Goal: Find specific page/section: Find specific page/section

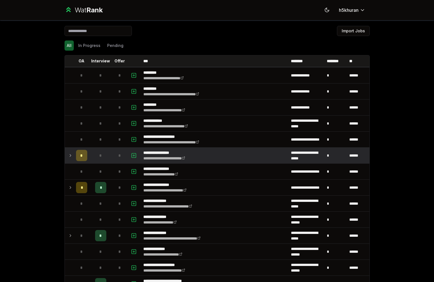
click at [76, 156] on div "*" at bounding box center [81, 155] width 11 height 11
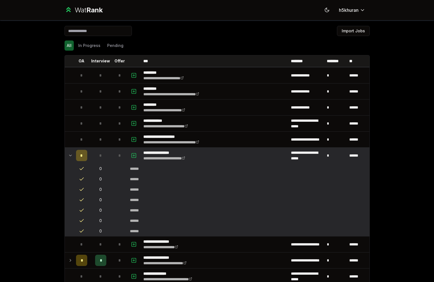
click at [76, 156] on div "*" at bounding box center [81, 155] width 11 height 11
